Goal: Navigation & Orientation: Find specific page/section

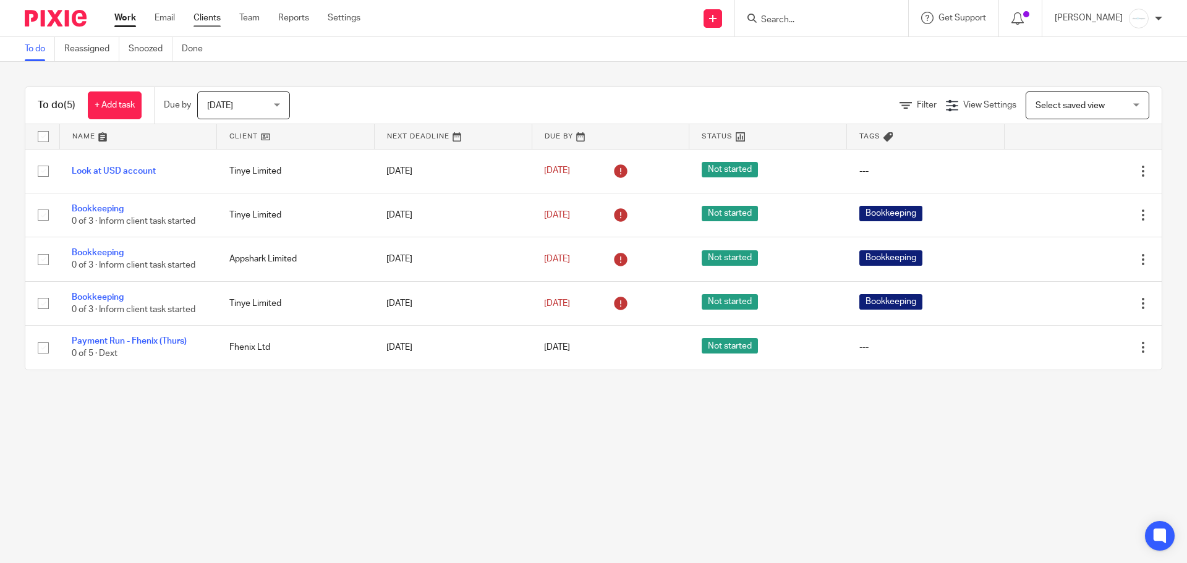
click at [216, 16] on link "Clients" at bounding box center [207, 18] width 27 height 12
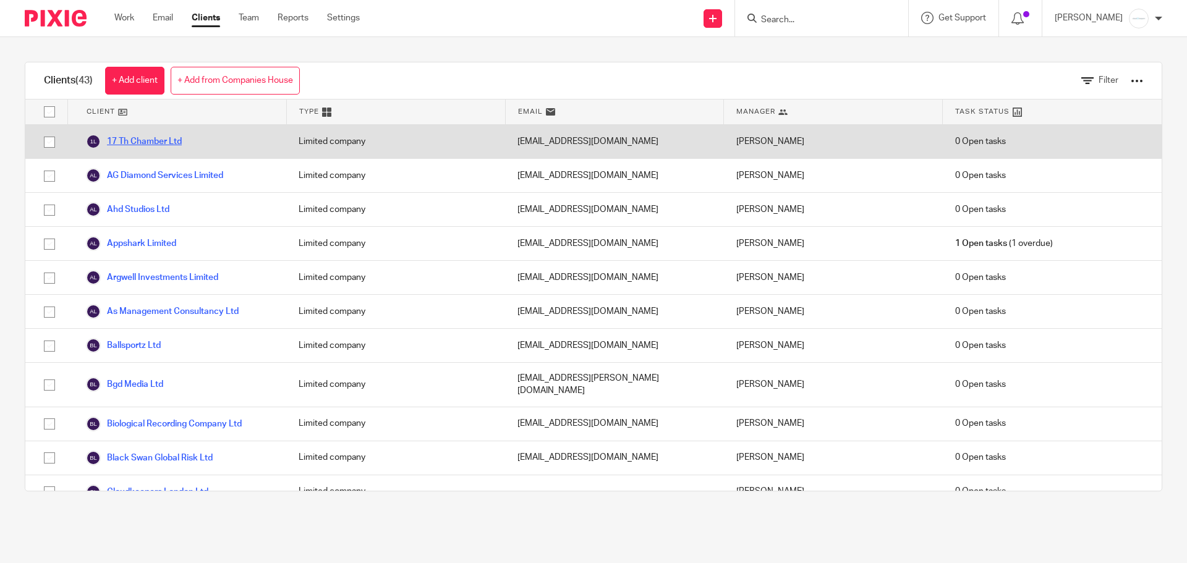
click at [150, 145] on link "17 Th Chamber Ltd" at bounding box center [134, 141] width 96 height 15
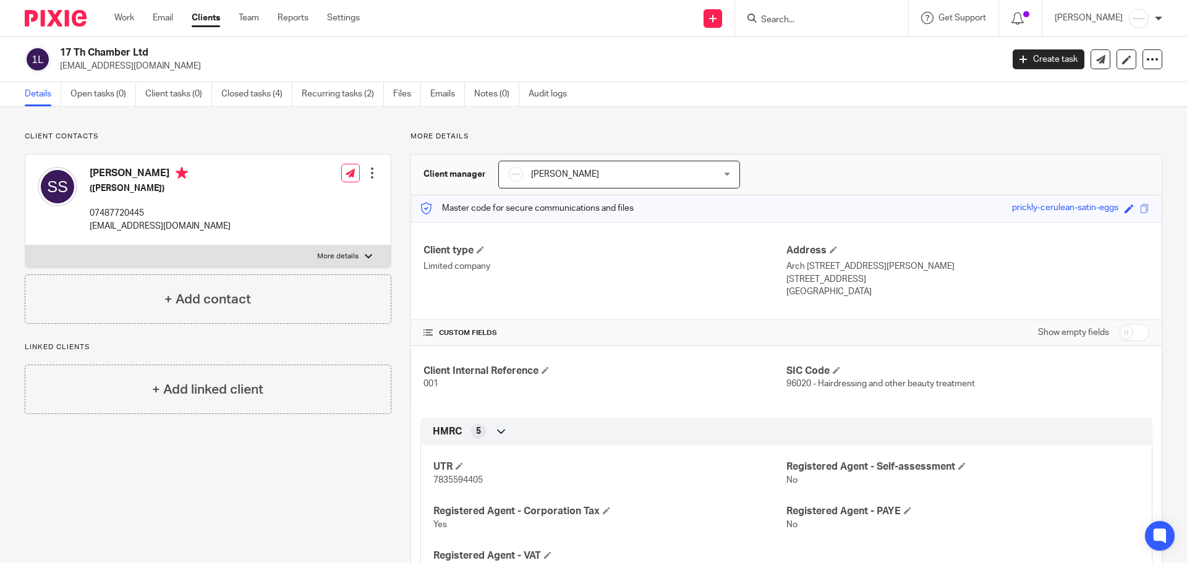
click at [62, 15] on img at bounding box center [56, 18] width 62 height 17
